Goal: Navigation & Orientation: Find specific page/section

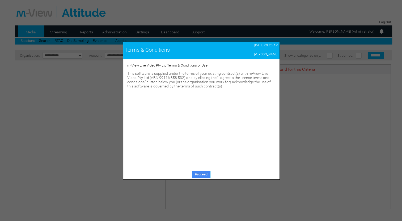
click at [204, 175] on link "Proceed" at bounding box center [201, 174] width 18 height 7
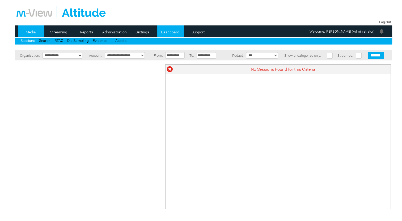
click at [167, 31] on link "Dashboard" at bounding box center [170, 32] width 26 height 8
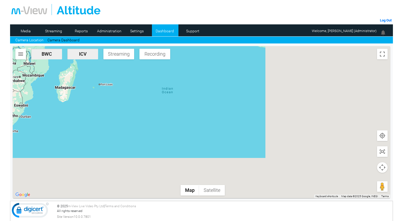
drag, startPoint x: 313, startPoint y: 141, endPoint x: 102, endPoint y: 125, distance: 211.3
click at [64, 124] on div at bounding box center [202, 122] width 378 height 152
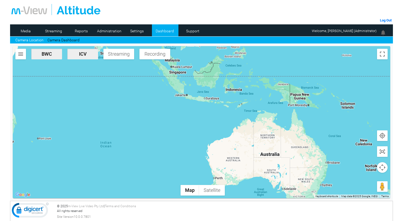
click at [52, 60] on div at bounding box center [202, 122] width 378 height 152
click at [47, 56] on span "BWC" at bounding box center [46, 54] width 27 height 6
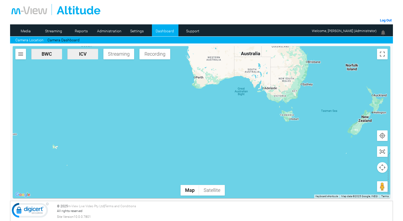
drag, startPoint x: 287, startPoint y: 154, endPoint x: 266, endPoint y: 53, distance: 104.0
click at [266, 53] on div at bounding box center [202, 122] width 378 height 152
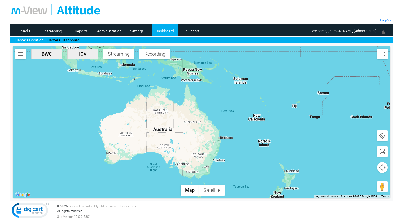
drag, startPoint x: 251, startPoint y: 80, endPoint x: 162, endPoint y: 156, distance: 116.3
click at [162, 156] on div at bounding box center [202, 122] width 378 height 152
click at [71, 99] on div at bounding box center [202, 122] width 378 height 152
click at [58, 29] on link "Streaming" at bounding box center [54, 31] width 26 height 8
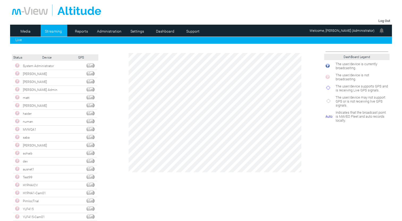
click at [105, 69] on td "×" at bounding box center [201, 134] width 212 height 162
